Goal: Task Accomplishment & Management: Manage account settings

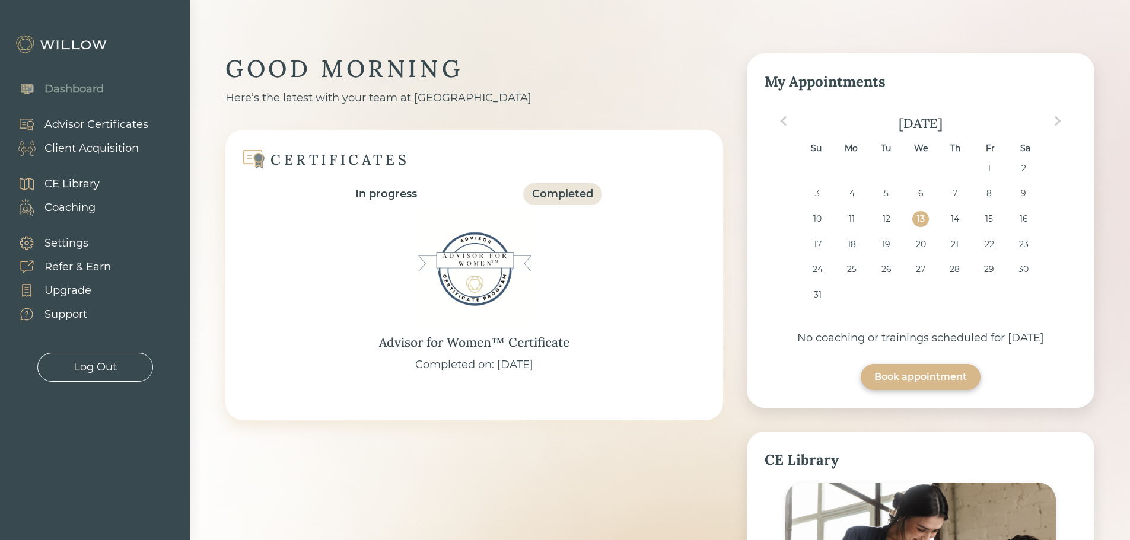
click at [122, 155] on div "Client Acquisition" at bounding box center [91, 149] width 94 height 16
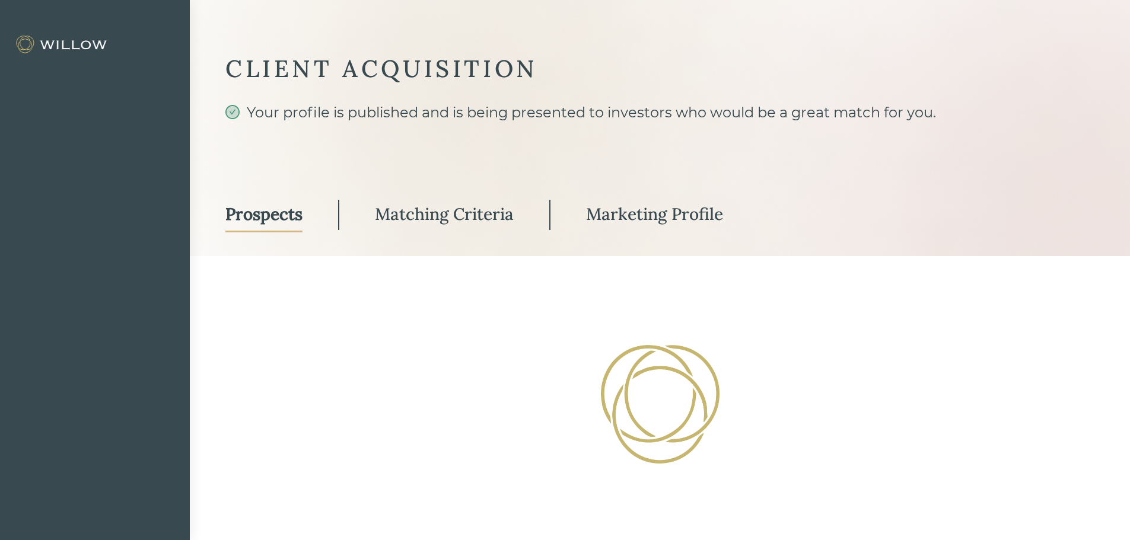
select select "3"
select select "2"
select select "10"
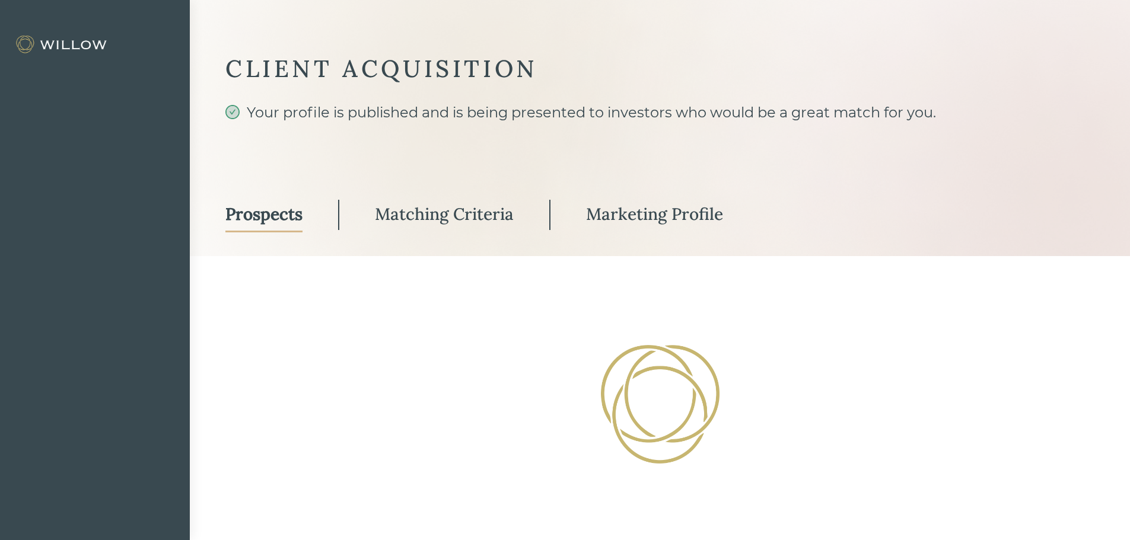
select select "2"
